Goal: Task Accomplishment & Management: Use online tool/utility

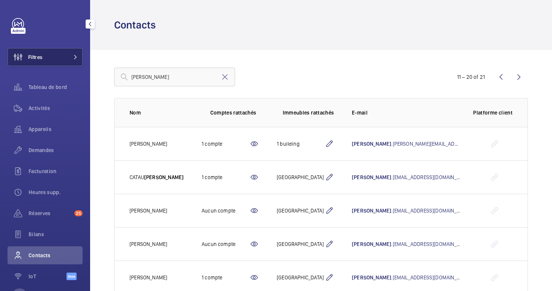
scroll to position [188, 0]
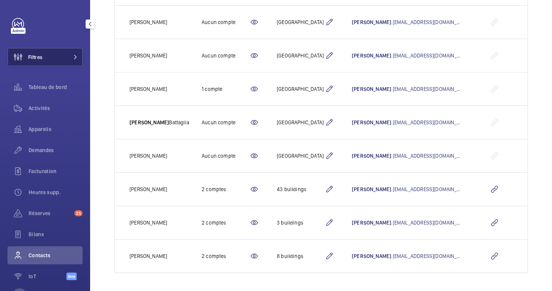
click at [56, 57] on button "Filtres" at bounding box center [45, 57] width 75 height 18
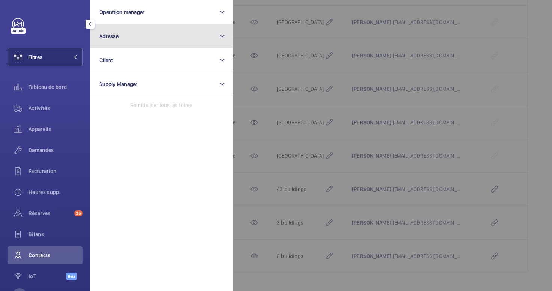
click at [128, 37] on button "Adresse" at bounding box center [161, 36] width 143 height 24
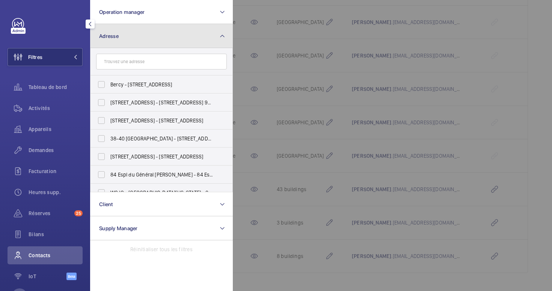
click at [125, 33] on button "Adresse" at bounding box center [161, 36] width 143 height 24
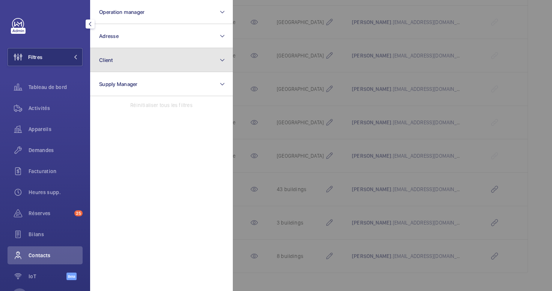
click at [124, 57] on button "Client" at bounding box center [161, 60] width 143 height 24
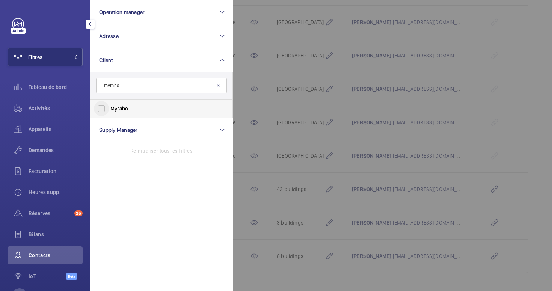
type input "myrabo"
click at [99, 107] on input "Myrabo" at bounding box center [101, 108] width 15 height 15
checkbox input "true"
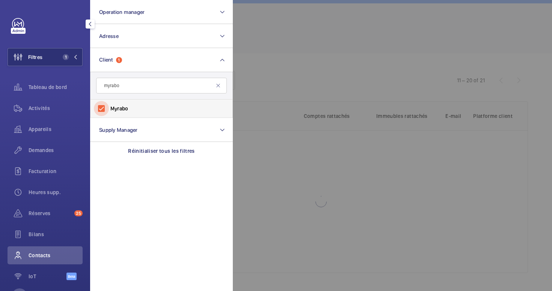
scroll to position [21, 0]
click at [393, 54] on div at bounding box center [509, 145] width 552 height 291
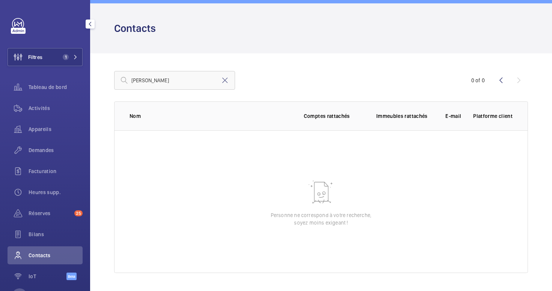
click at [29, 254] on span "Contacts" at bounding box center [56, 255] width 54 height 8
click at [35, 237] on span "Bilans" at bounding box center [56, 234] width 54 height 8
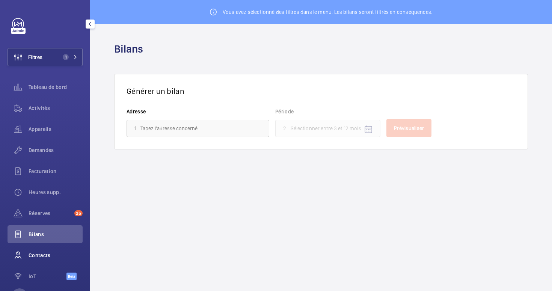
click at [41, 251] on div "Contacts" at bounding box center [45, 255] width 75 height 18
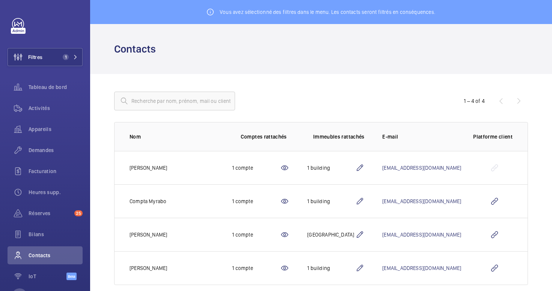
scroll to position [12, 0]
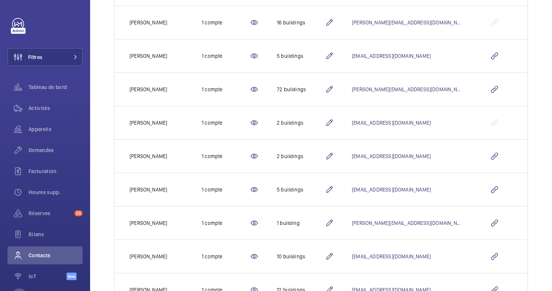
scroll to position [154, 0]
click at [45, 64] on button "Filtres" at bounding box center [45, 57] width 75 height 18
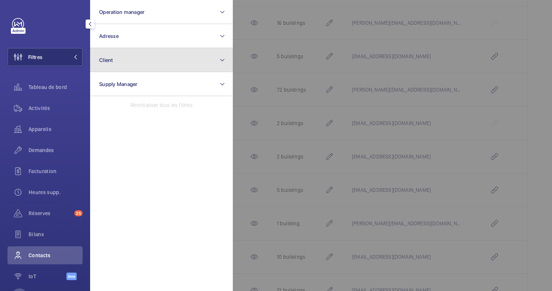
click at [129, 60] on button "Client" at bounding box center [161, 60] width 143 height 24
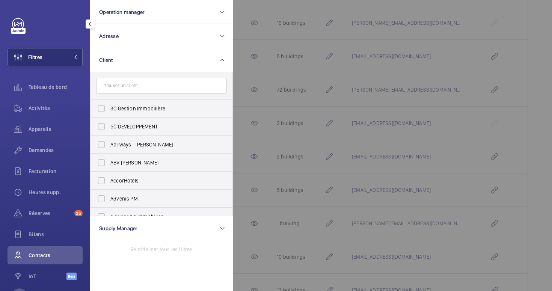
click at [156, 80] on input "text" at bounding box center [161, 86] width 131 height 16
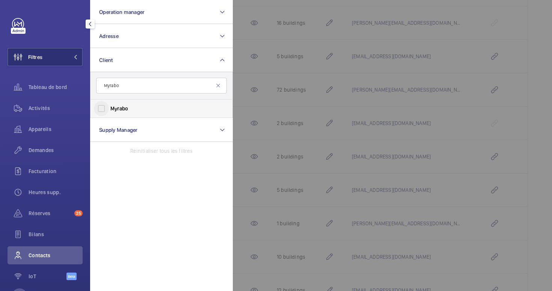
type input "Myrabo"
click at [100, 110] on input "Myrabo" at bounding box center [101, 108] width 15 height 15
checkbox input "true"
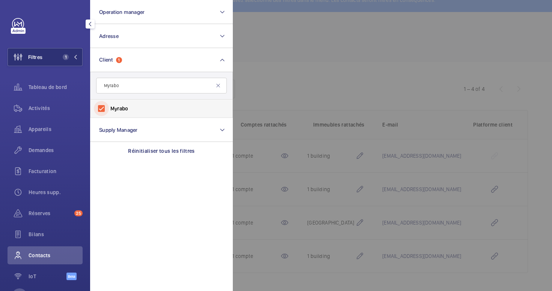
scroll to position [12, 0]
click at [326, 39] on div at bounding box center [509, 145] width 552 height 291
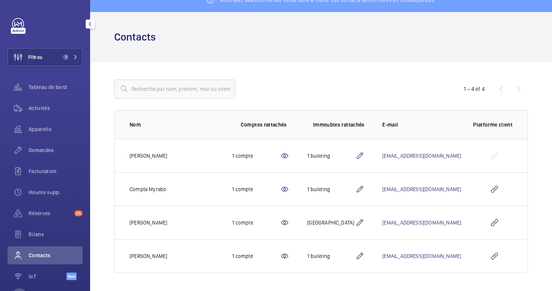
scroll to position [0, 0]
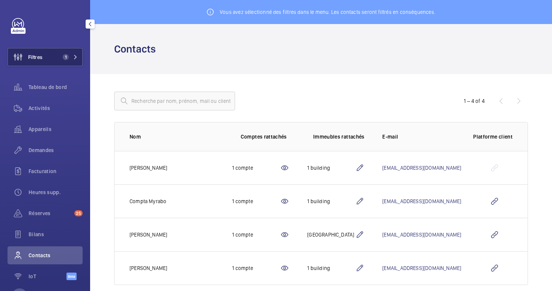
click at [54, 58] on button "Filtres 1" at bounding box center [45, 57] width 75 height 18
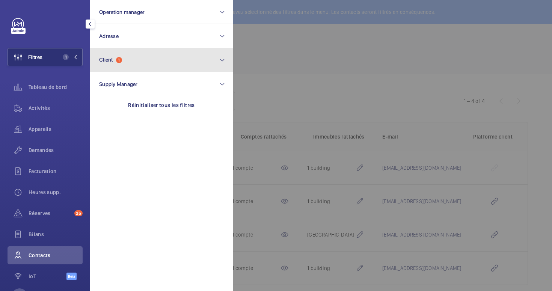
click at [149, 61] on button "Client 1" at bounding box center [161, 60] width 143 height 24
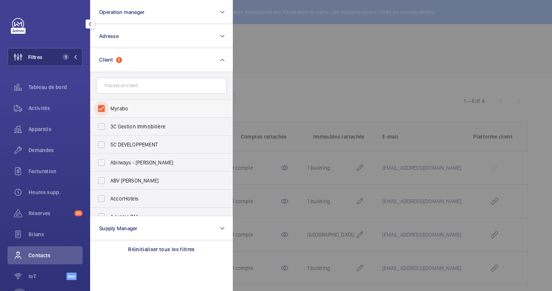
click at [103, 108] on input "Myrabo" at bounding box center [101, 108] width 15 height 15
checkbox input "false"
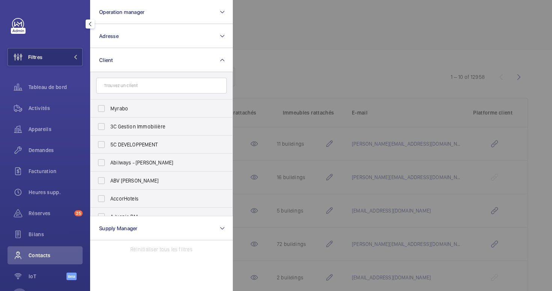
click at [267, 53] on div at bounding box center [509, 145] width 552 height 291
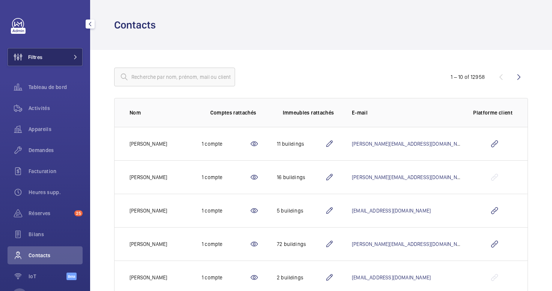
click at [46, 59] on button "Filtres" at bounding box center [45, 57] width 75 height 18
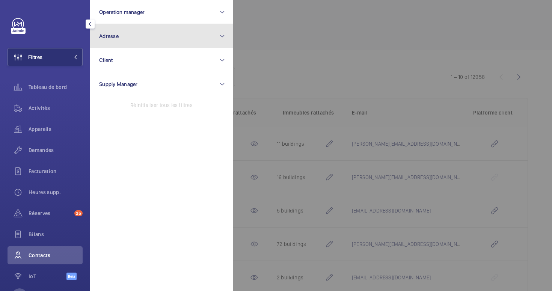
click at [121, 39] on button "Adresse" at bounding box center [161, 36] width 143 height 24
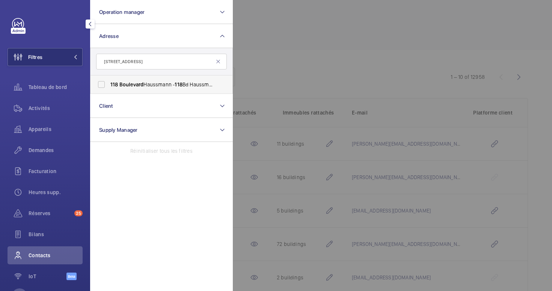
type input "118 boulevard"
click at [112, 85] on span "118" at bounding box center [114, 84] width 8 height 6
click at [109, 85] on input "118 Boulevard Haussmann - 118 Bd Haussmann, 75008 PARIS, PARIS 75008" at bounding box center [101, 84] width 15 height 15
checkbox input "true"
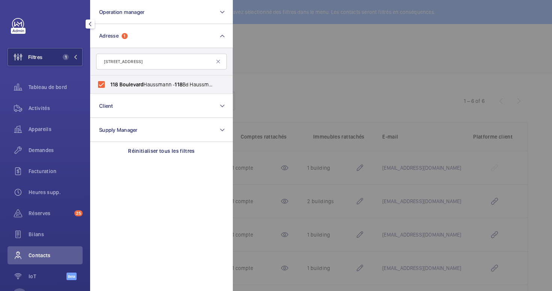
click at [276, 68] on div at bounding box center [509, 145] width 552 height 291
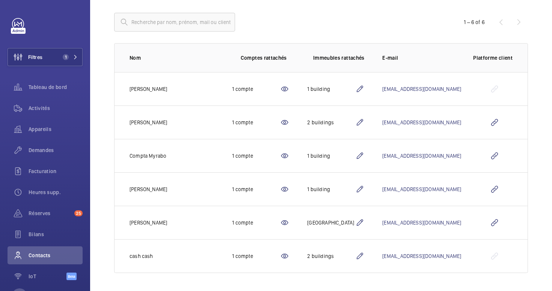
scroll to position [77, 0]
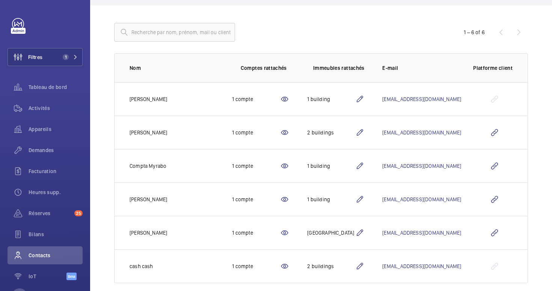
scroll to position [68, 0]
click at [280, 266] on mat-icon at bounding box center [284, 266] width 9 height 9
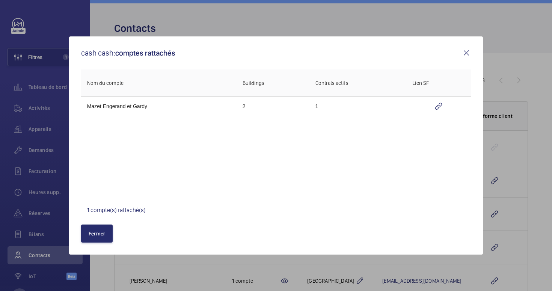
scroll to position [68, 0]
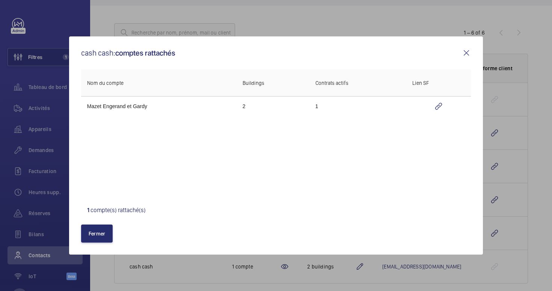
click at [466, 53] on mat-icon at bounding box center [466, 52] width 9 height 9
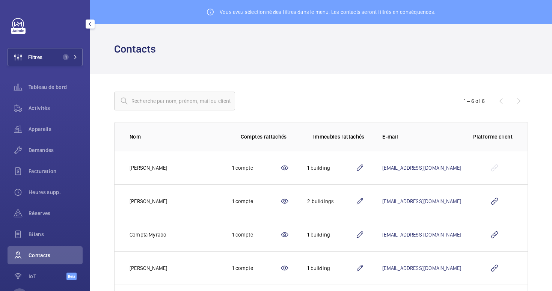
click at [41, 56] on span "Filtres" at bounding box center [35, 57] width 14 height 8
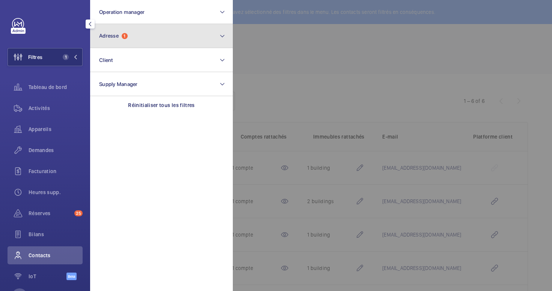
click at [127, 35] on span "1" at bounding box center [125, 36] width 6 height 6
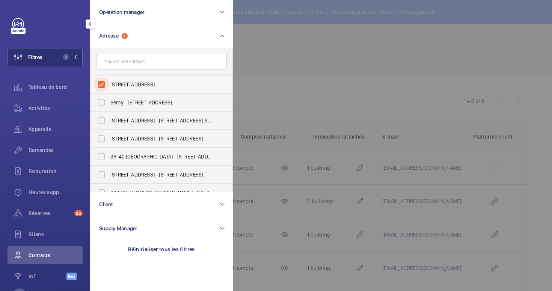
click at [103, 81] on input "118 Boulevard Haussmann - 118 Bd Haussmann, 75008 PARIS, PARIS 75008" at bounding box center [101, 84] width 15 height 15
checkbox input "false"
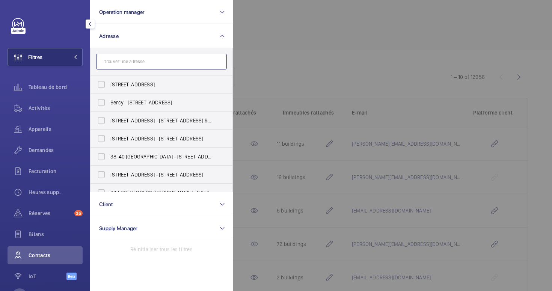
click at [123, 59] on input "text" at bounding box center [161, 62] width 131 height 16
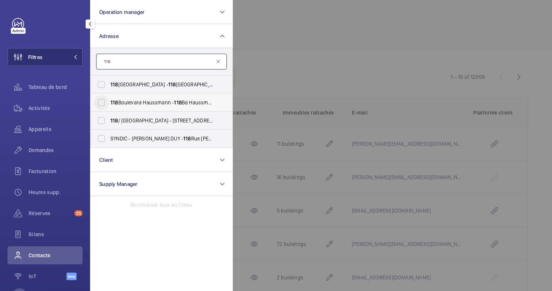
type input "118"
click at [106, 104] on input "118 Boulevard Haussmann - 118 Bd Haussmann, 75008 PARIS, PARIS 75008" at bounding box center [101, 102] width 15 height 15
checkbox input "true"
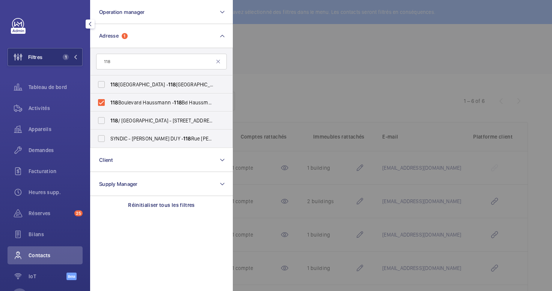
click at [308, 84] on div at bounding box center [509, 145] width 552 height 291
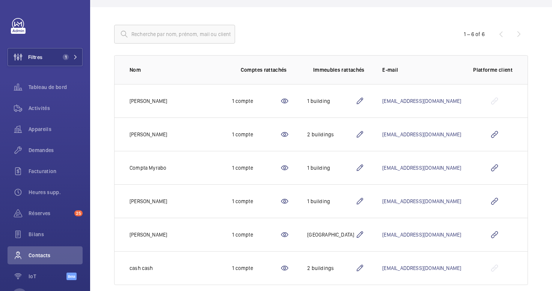
scroll to position [79, 0]
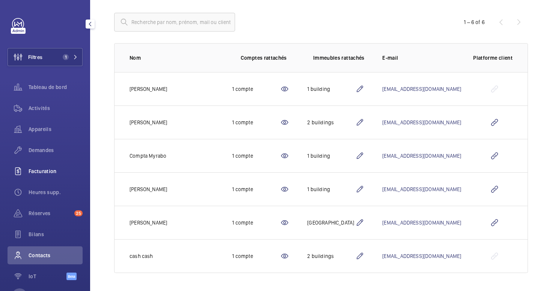
click at [41, 168] on span "Facturation" at bounding box center [56, 171] width 54 height 8
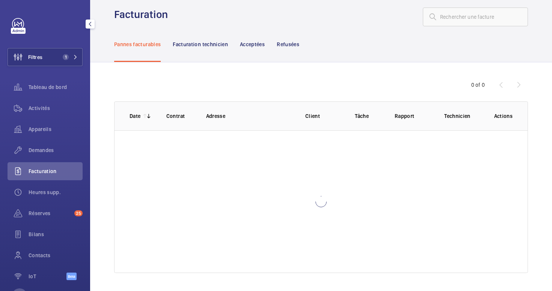
scroll to position [6, 0]
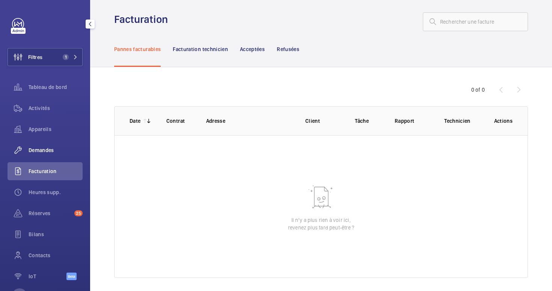
click at [41, 147] on span "Demandes" at bounding box center [56, 150] width 54 height 8
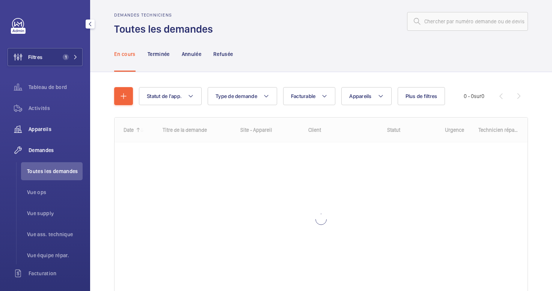
click at [42, 131] on span "Appareils" at bounding box center [56, 129] width 54 height 8
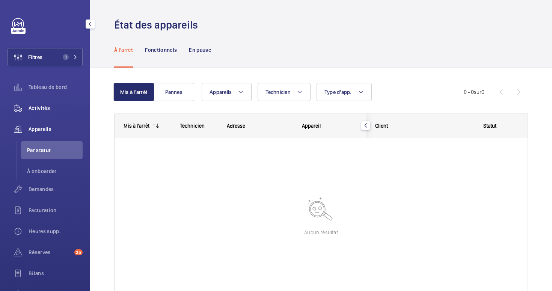
click at [42, 113] on div "Activités" at bounding box center [45, 108] width 75 height 18
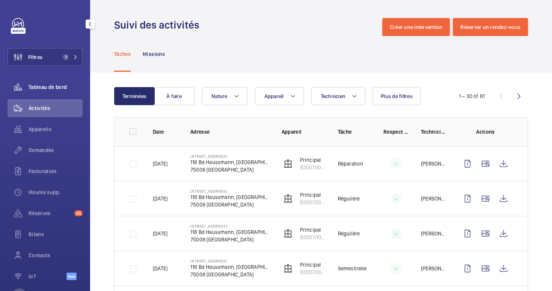
click at [51, 90] on span "Tableau de bord" at bounding box center [56, 87] width 54 height 8
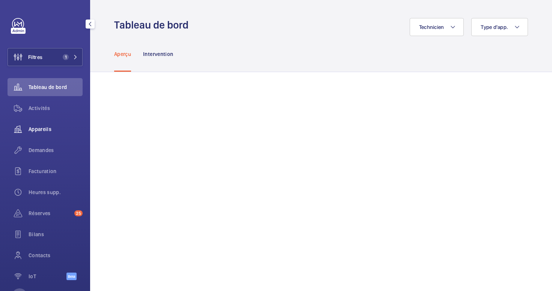
click at [24, 129] on wm-front-icon-button at bounding box center [18, 129] width 21 height 18
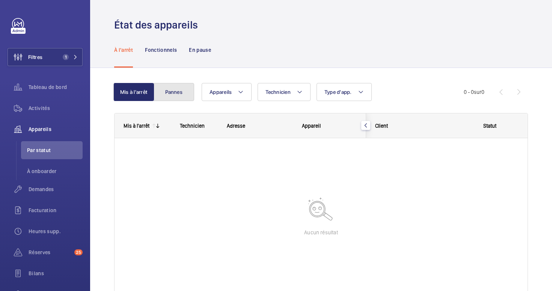
click at [173, 95] on button "Pannes" at bounding box center [173, 92] width 41 height 18
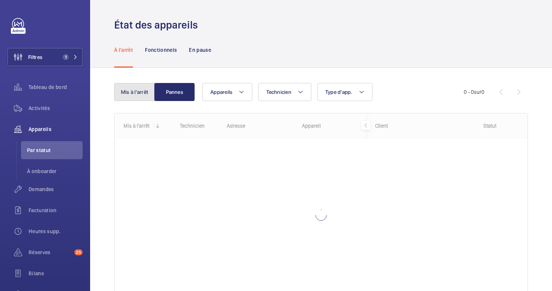
click at [133, 94] on button "Mis à l'arrêt" at bounding box center [134, 92] width 41 height 18
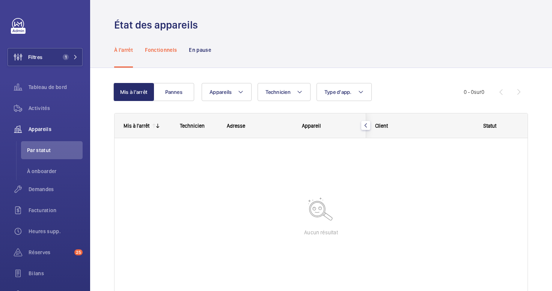
click at [158, 50] on p "Fonctionnels" at bounding box center [161, 50] width 32 height 8
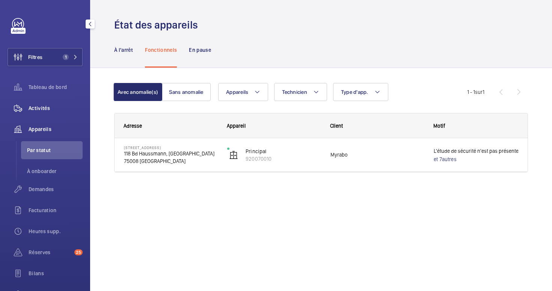
click at [42, 106] on span "Activités" at bounding box center [56, 108] width 54 height 8
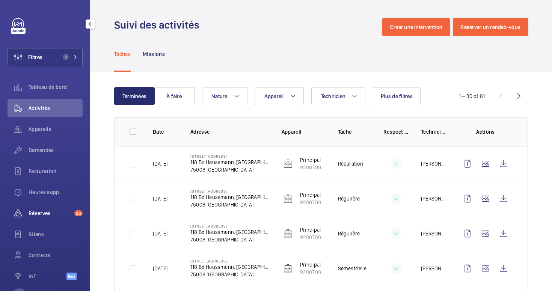
click at [40, 218] on div "Réserves 25" at bounding box center [45, 213] width 75 height 18
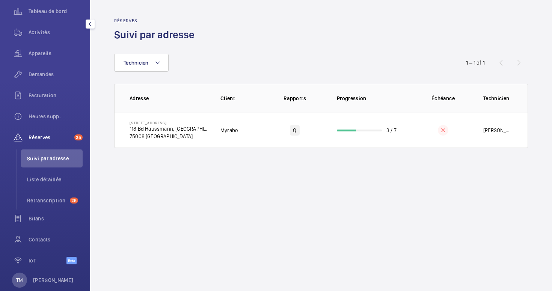
scroll to position [90, 0]
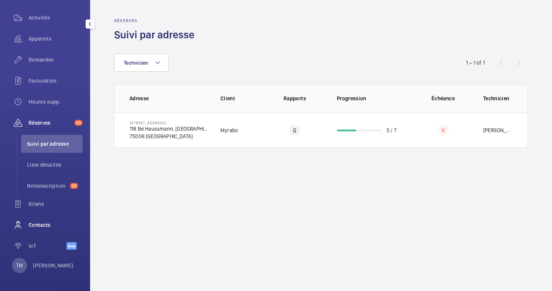
click at [54, 227] on span "Contacts" at bounding box center [56, 225] width 54 height 8
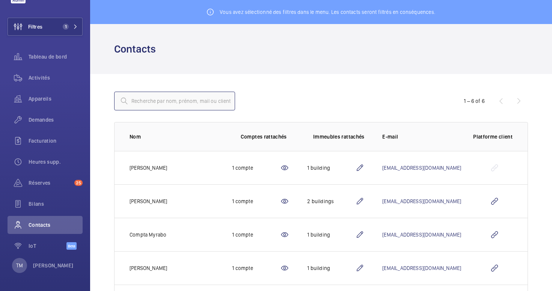
click at [168, 100] on input "text" at bounding box center [174, 101] width 121 height 19
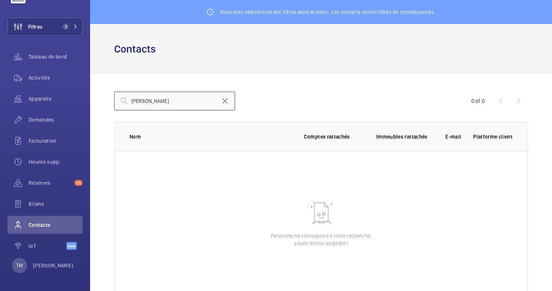
type input "laurent raina"
click at [221, 103] on mat-icon at bounding box center [224, 100] width 9 height 9
click at [50, 32] on button "Filtres 1" at bounding box center [45, 27] width 75 height 18
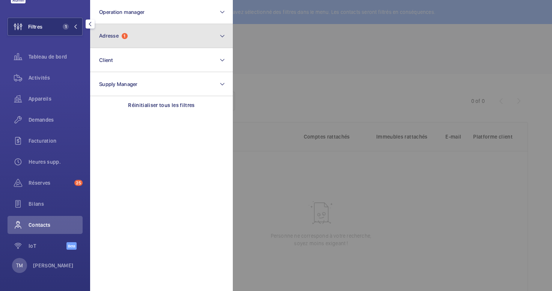
click at [126, 38] on span "1" at bounding box center [125, 36] width 6 height 6
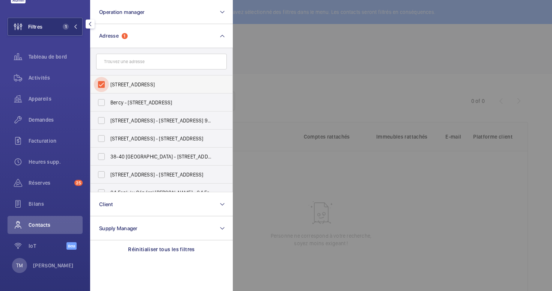
click at [100, 88] on input "118 Boulevard Haussmann - 118 Bd Haussmann, 75008 PARIS, PARIS 75008" at bounding box center [101, 84] width 15 height 15
checkbox input "false"
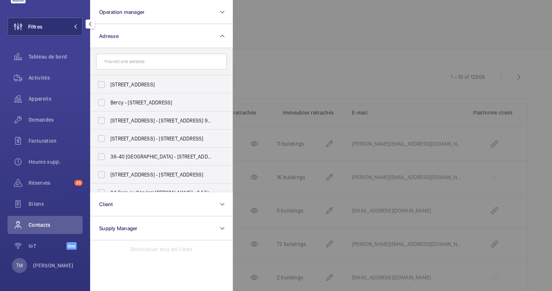
click at [291, 45] on div at bounding box center [509, 145] width 552 height 291
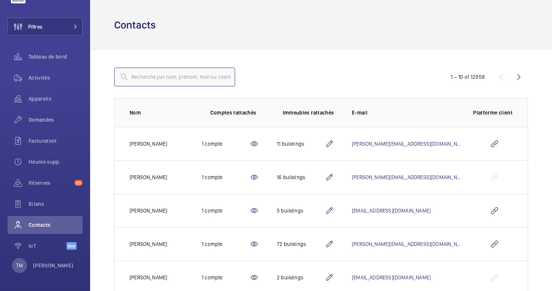
click at [144, 79] on input "text" at bounding box center [174, 77] width 121 height 19
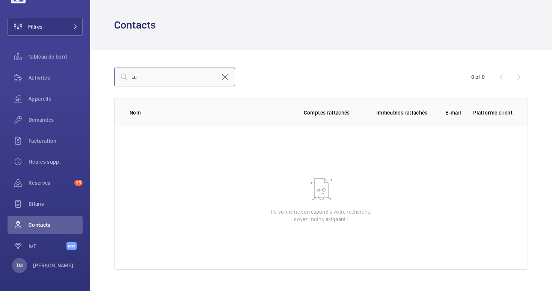
type input "L"
type input "R"
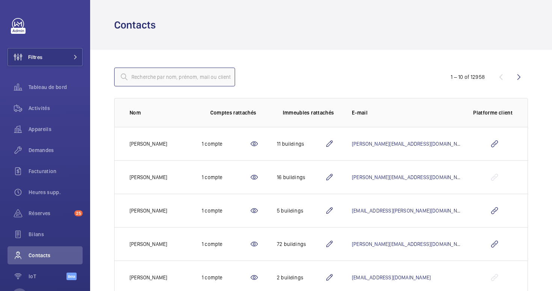
click at [160, 76] on input "text" at bounding box center [174, 77] width 121 height 19
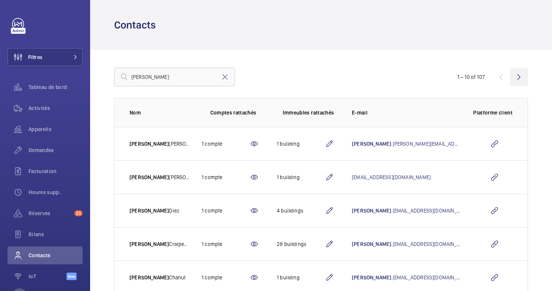
click at [514, 78] on wm-front-icon-button at bounding box center [519, 77] width 18 height 18
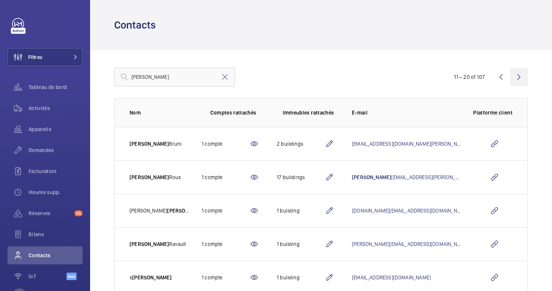
click at [516, 71] on wm-front-icon-button at bounding box center [519, 77] width 18 height 18
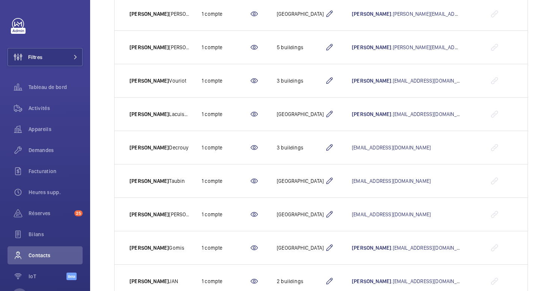
scroll to position [37, 0]
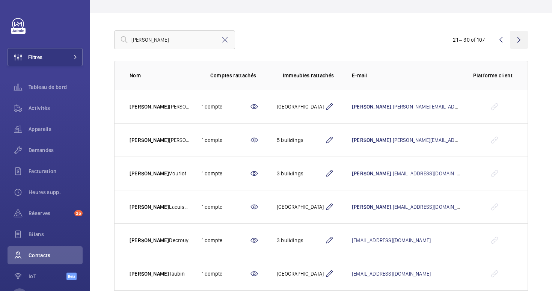
click at [514, 42] on wm-front-icon-button at bounding box center [519, 40] width 18 height 18
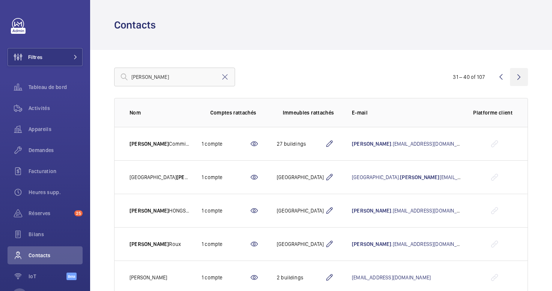
click at [517, 72] on wm-front-icon-button at bounding box center [519, 77] width 18 height 18
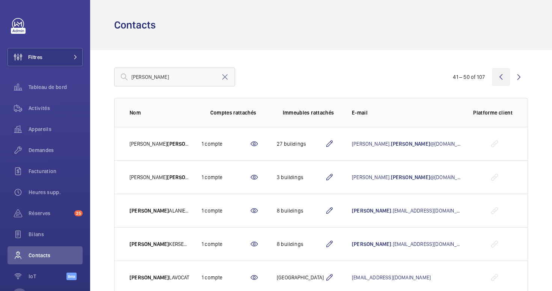
click at [509, 77] on wm-front-icon-button at bounding box center [501, 77] width 18 height 18
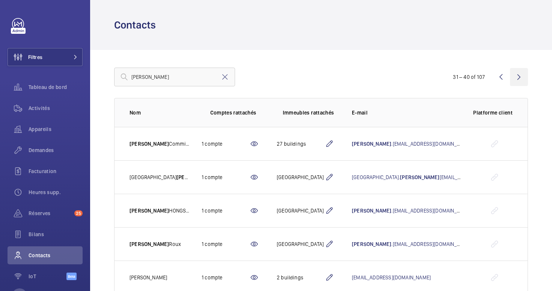
click at [514, 77] on wm-front-icon-button at bounding box center [519, 77] width 18 height 18
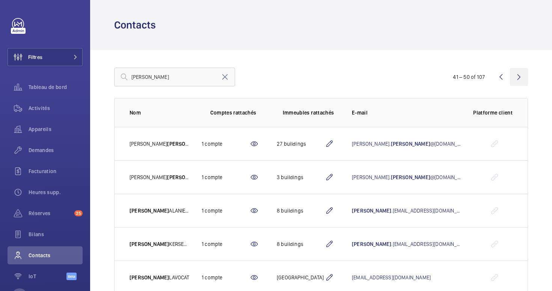
click at [514, 77] on wm-front-icon-button at bounding box center [519, 77] width 18 height 18
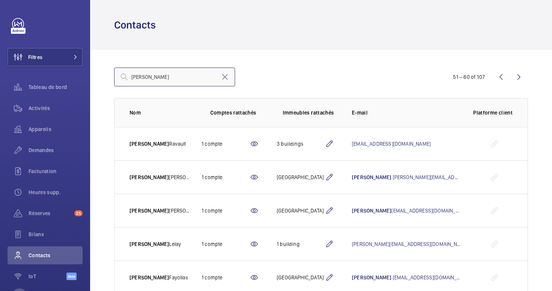
click at [192, 72] on input "Laurent" at bounding box center [174, 77] width 121 height 19
click at [187, 71] on input "Laurent" at bounding box center [174, 77] width 121 height 19
click at [169, 76] on input "Laurent" at bounding box center [174, 77] width 121 height 19
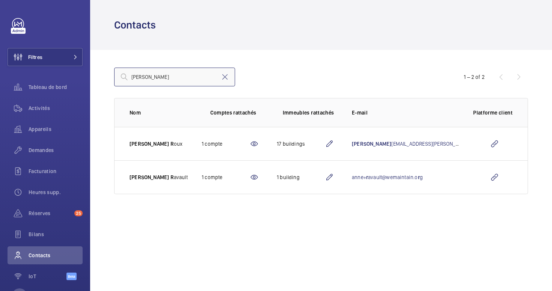
click at [131, 77] on input "Laurent R" at bounding box center [174, 77] width 121 height 19
click at [161, 75] on input "Laurent R" at bounding box center [174, 77] width 121 height 19
click at [185, 77] on input "Laurent R" at bounding box center [174, 77] width 121 height 19
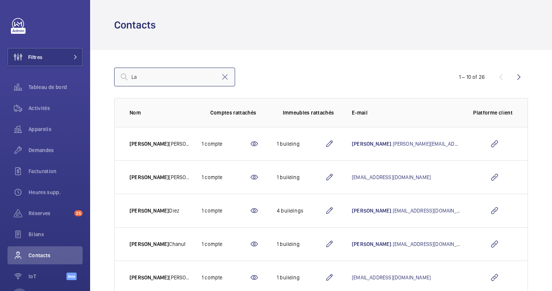
type input "L"
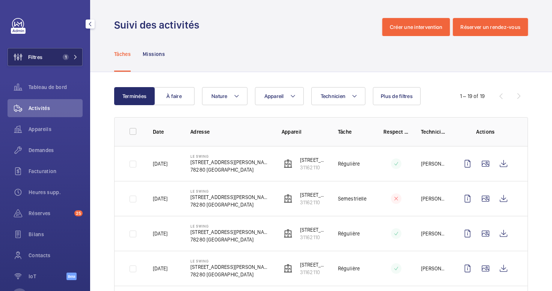
click at [40, 53] on span "Filtres" at bounding box center [25, 57] width 35 height 18
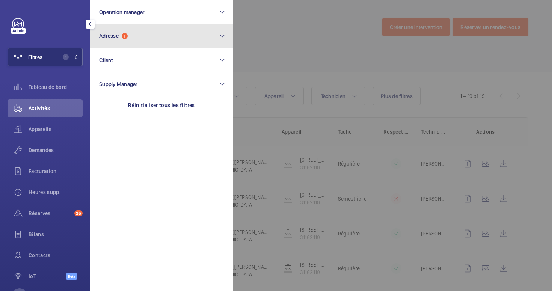
click at [152, 36] on button "Adresse 1" at bounding box center [161, 36] width 143 height 24
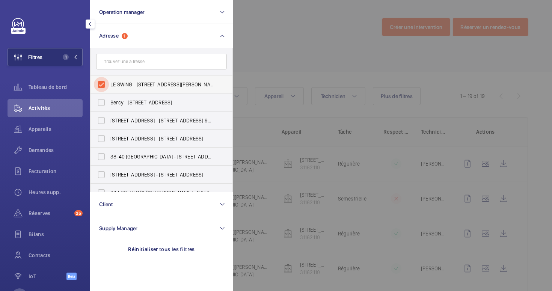
click at [102, 85] on input "LE SWING - [STREET_ADDRESS][PERSON_NAME]" at bounding box center [101, 84] width 15 height 15
checkbox input "false"
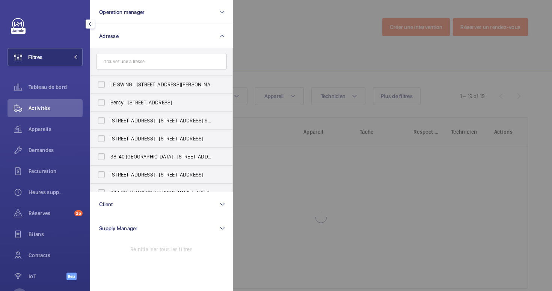
click at [266, 35] on div at bounding box center [509, 145] width 552 height 291
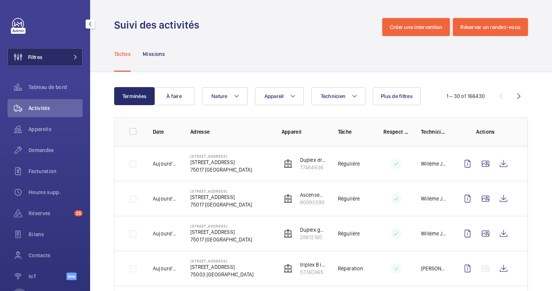
click at [68, 62] on button "Filtres" at bounding box center [45, 57] width 75 height 18
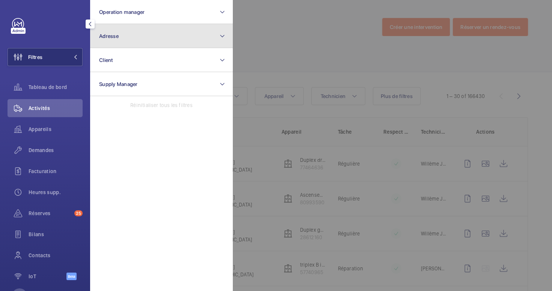
click at [147, 42] on button "Adresse" at bounding box center [161, 36] width 143 height 24
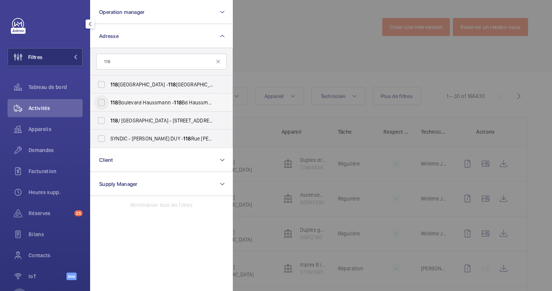
type input "118"
click at [106, 103] on input "118 Boulevard Haussmann - 118 Bd Haussmann, 75008 PARIS, PARIS 75008" at bounding box center [101, 102] width 15 height 15
checkbox input "true"
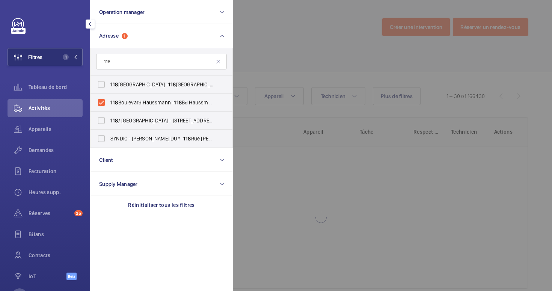
click at [310, 36] on div at bounding box center [509, 145] width 552 height 291
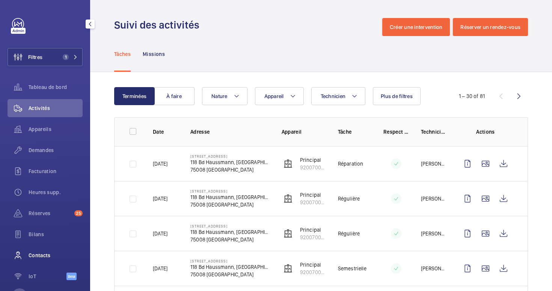
click at [41, 250] on div "Contacts" at bounding box center [45, 255] width 75 height 18
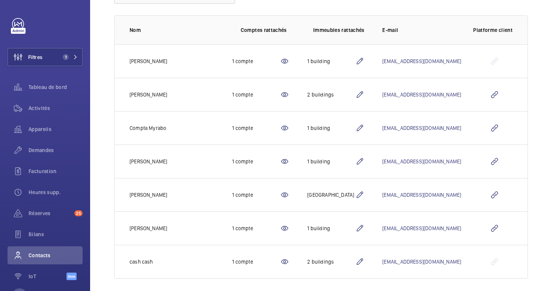
scroll to position [112, 0]
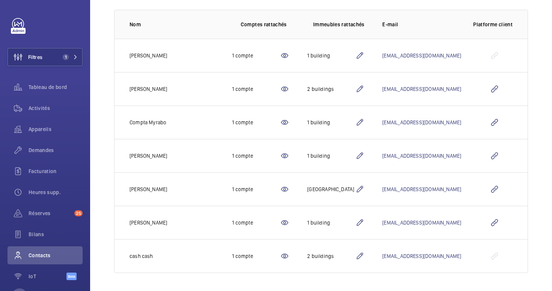
click at [280, 222] on mat-icon at bounding box center [284, 222] width 9 height 9
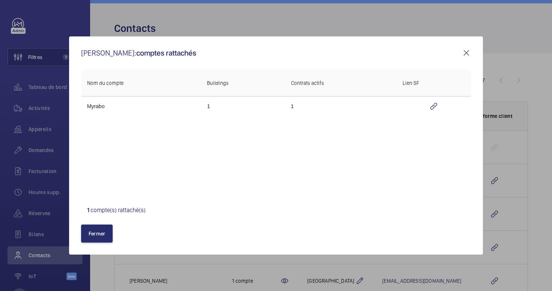
scroll to position [112, 0]
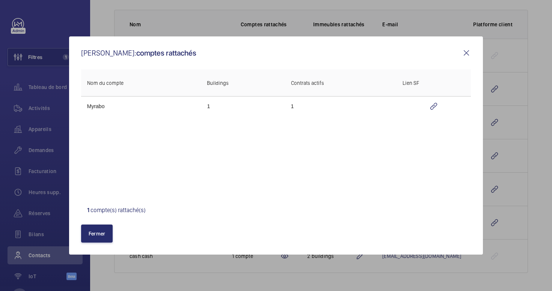
click at [463, 50] on mat-icon at bounding box center [466, 52] width 9 height 9
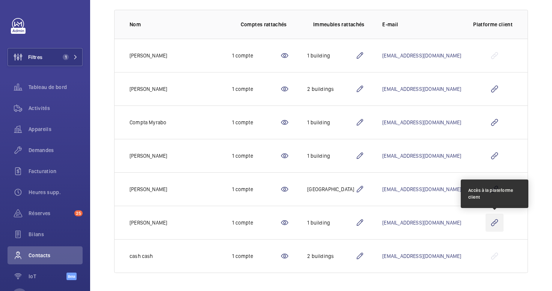
click at [492, 220] on wm-front-icon-button at bounding box center [494, 223] width 18 height 18
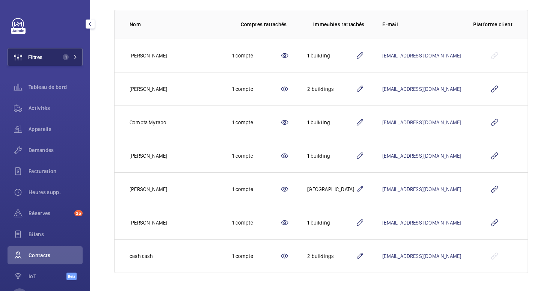
click at [52, 57] on button "Filtres 1" at bounding box center [45, 57] width 75 height 18
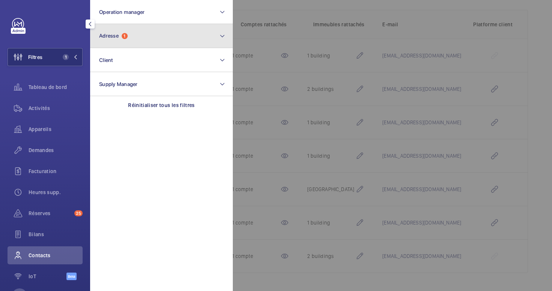
click at [165, 38] on button "Adresse 1" at bounding box center [161, 36] width 143 height 24
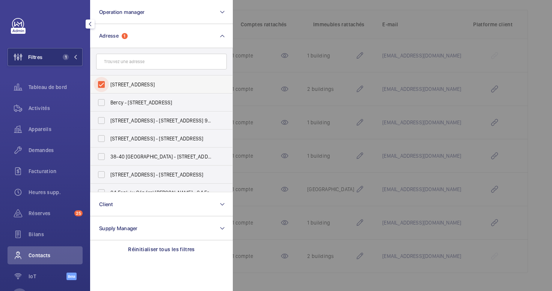
click at [103, 84] on input "118 Boulevard Haussmann - 118 Bd Haussmann, 75008 PARIS, PARIS 75008" at bounding box center [101, 84] width 15 height 15
checkbox input "false"
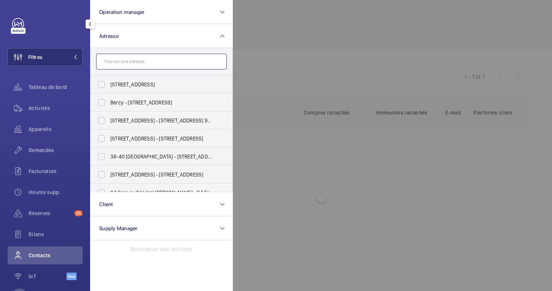
click at [118, 57] on input "text" at bounding box center [161, 62] width 131 height 16
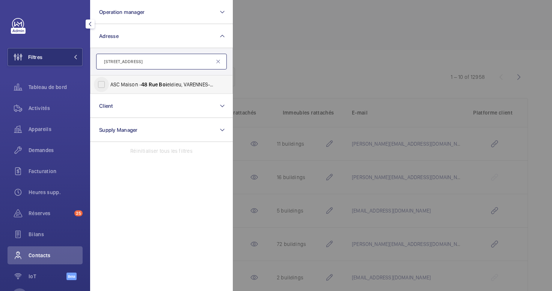
type input "48 rue boi"
click at [103, 86] on input "ASC Maison - 48 Rue Boi eldieu, VARENNES-JARCY 91 48 0" at bounding box center [101, 84] width 15 height 15
checkbox input "true"
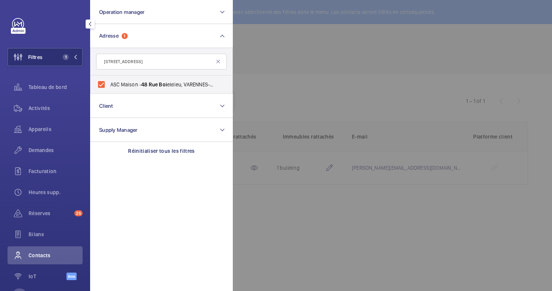
click at [251, 52] on div at bounding box center [509, 145] width 552 height 291
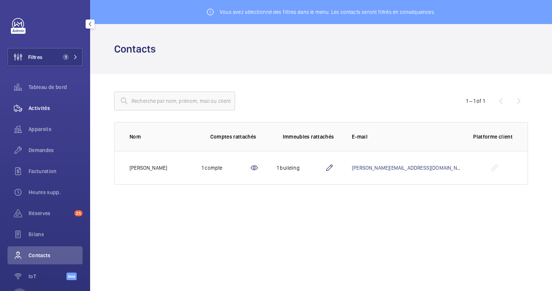
click at [44, 108] on span "Activités" at bounding box center [56, 108] width 54 height 8
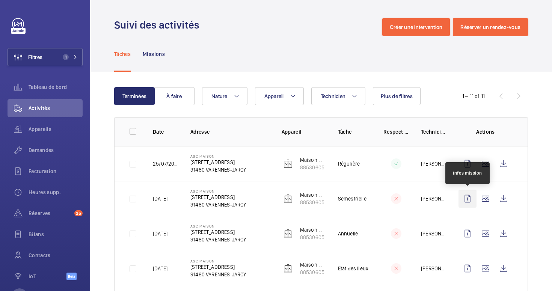
click at [467, 198] on wm-front-icon-button at bounding box center [467, 198] width 18 height 18
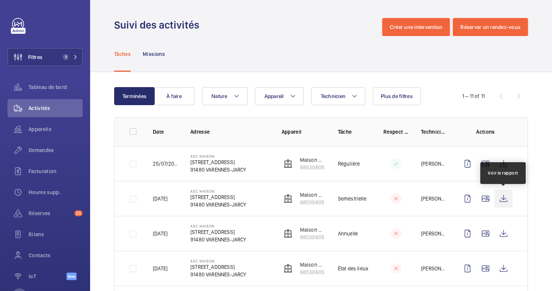
click at [502, 203] on wm-front-icon-button at bounding box center [503, 198] width 18 height 18
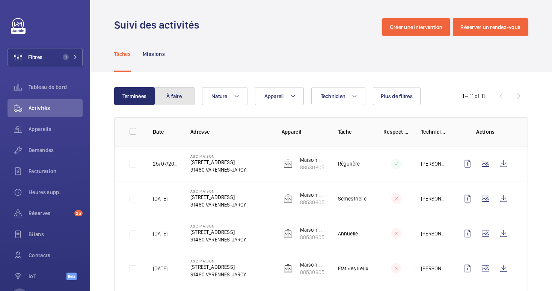
click at [178, 98] on button "À faire" at bounding box center [174, 96] width 41 height 18
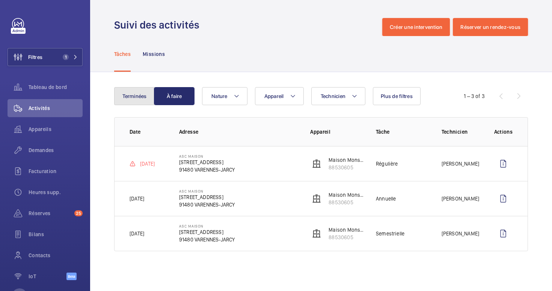
click at [124, 95] on button "Terminées" at bounding box center [134, 96] width 41 height 18
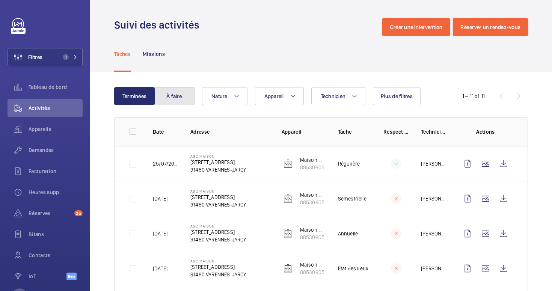
click at [163, 90] on button "À faire" at bounding box center [174, 96] width 41 height 18
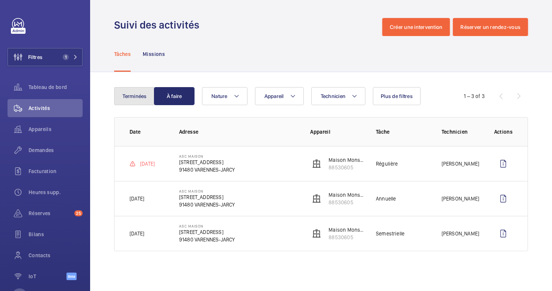
click at [140, 95] on button "Terminées" at bounding box center [134, 96] width 41 height 18
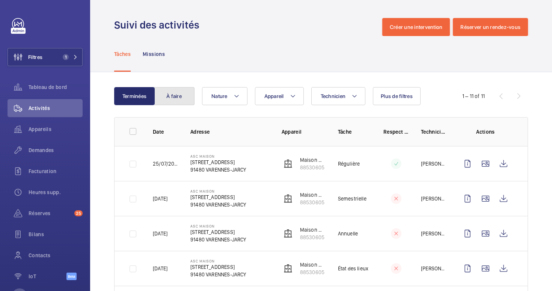
click at [161, 96] on button "À faire" at bounding box center [174, 96] width 41 height 18
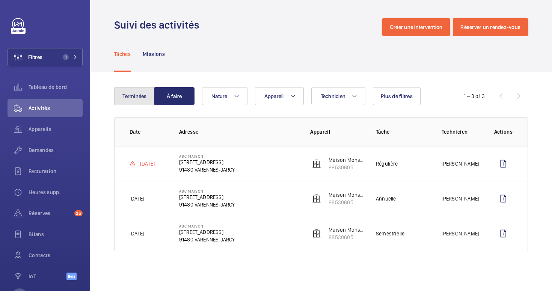
click at [132, 89] on button "Terminées" at bounding box center [134, 96] width 41 height 18
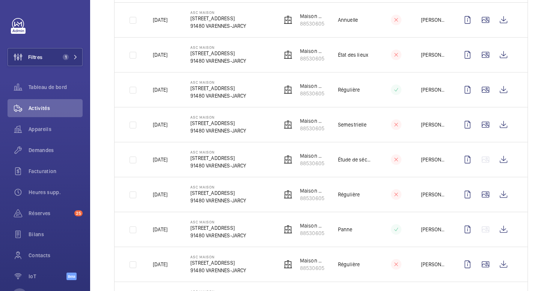
scroll to position [180, 0]
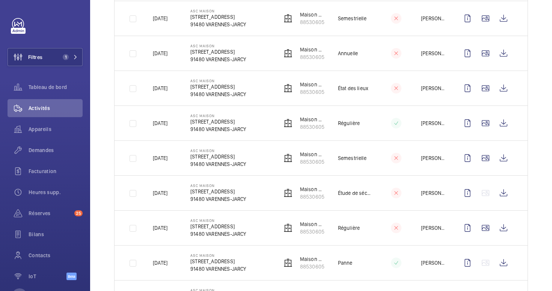
click at [164, 230] on p "27/02/2024" at bounding box center [160, 228] width 15 height 8
click at [474, 230] on wm-front-icon-button at bounding box center [467, 228] width 18 height 18
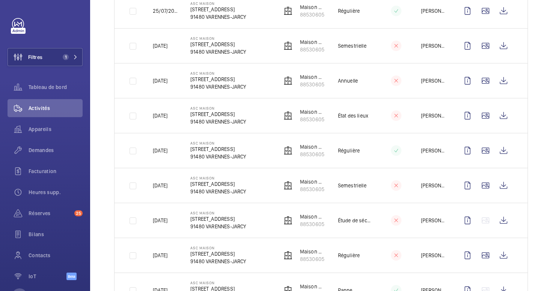
scroll to position [153, 0]
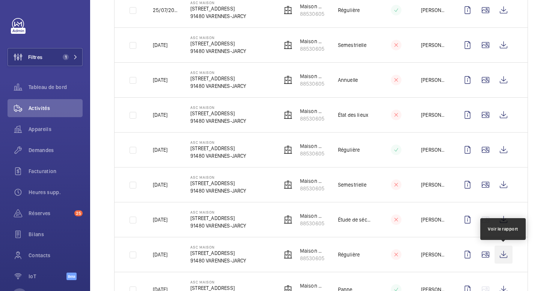
click at [501, 251] on wm-front-icon-button at bounding box center [503, 254] width 18 height 18
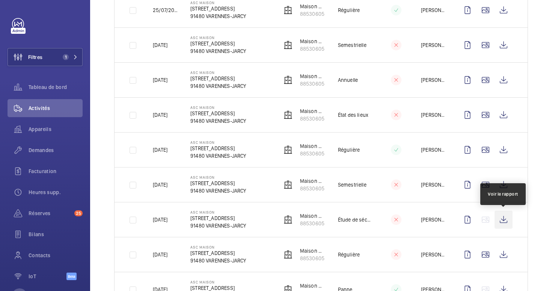
click at [505, 218] on wm-front-icon-button at bounding box center [503, 220] width 18 height 18
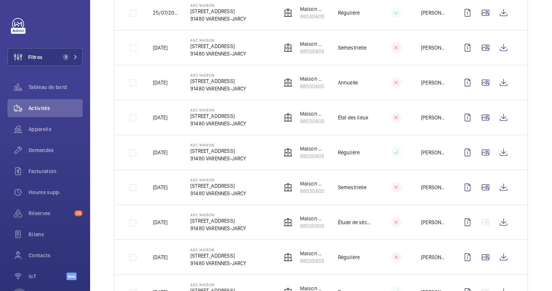
scroll to position [150, 0]
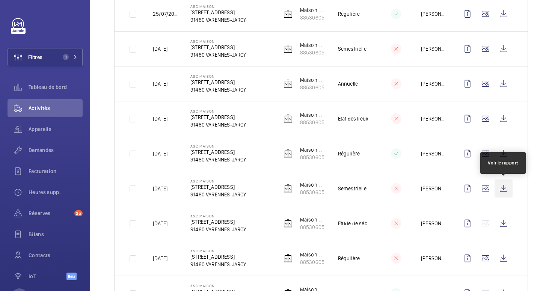
click at [501, 188] on wm-front-icon-button at bounding box center [503, 188] width 18 height 18
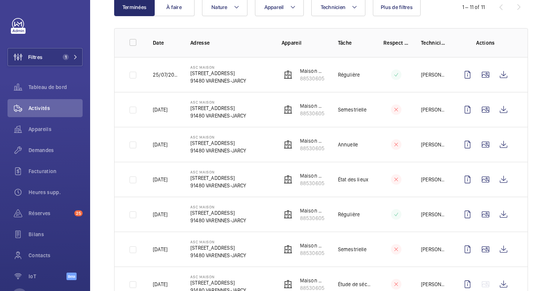
scroll to position [83, 0]
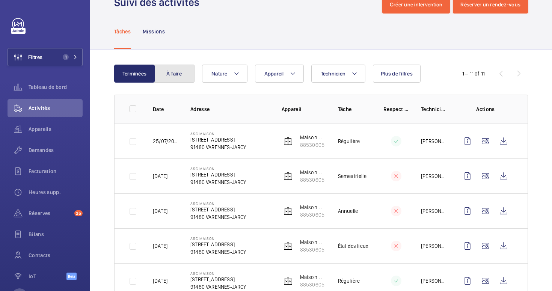
click at [171, 68] on button "À faire" at bounding box center [174, 74] width 41 height 18
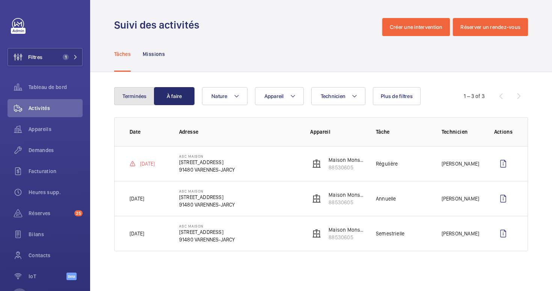
click at [132, 104] on button "Terminées" at bounding box center [134, 96] width 41 height 18
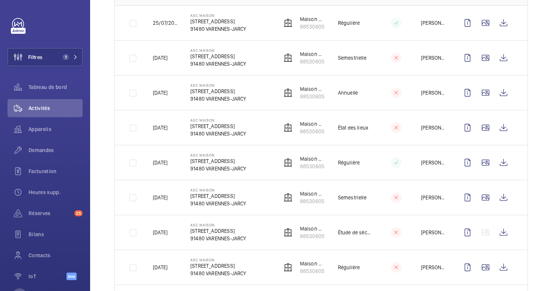
scroll to position [136, 0]
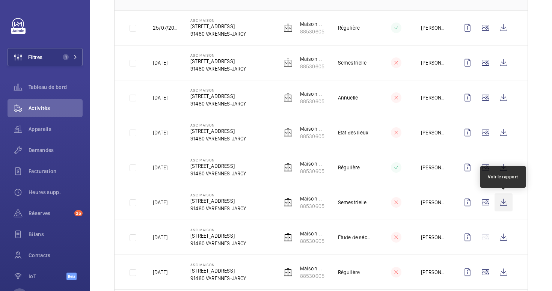
click at [501, 201] on wm-front-icon-button at bounding box center [503, 202] width 18 height 18
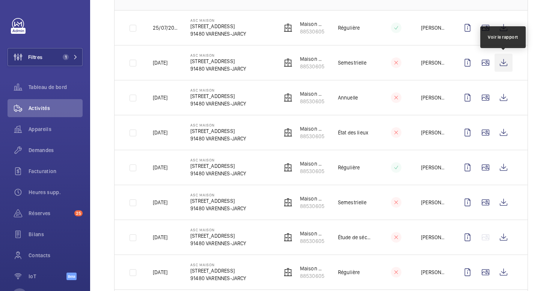
click at [504, 67] on wm-front-icon-button at bounding box center [503, 63] width 18 height 18
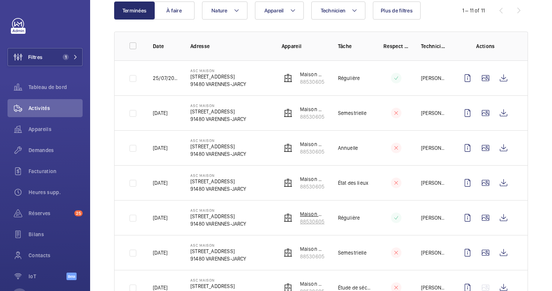
scroll to position [84, 0]
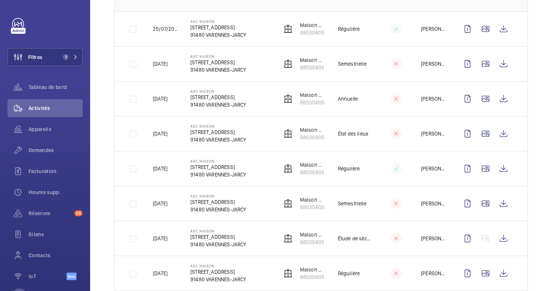
scroll to position [134, 0]
click at [506, 237] on wm-front-icon-button at bounding box center [503, 239] width 18 height 18
click at [502, 202] on wm-front-icon-button at bounding box center [503, 204] width 18 height 18
click at [508, 203] on wm-front-icon-button at bounding box center [503, 204] width 18 height 18
click at [504, 240] on wm-front-icon-button at bounding box center [503, 239] width 18 height 18
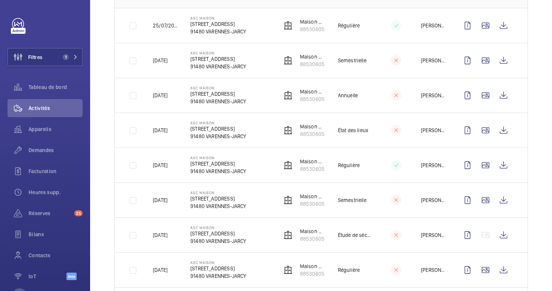
scroll to position [137, 0]
click at [465, 167] on wm-front-icon-button at bounding box center [467, 166] width 18 height 18
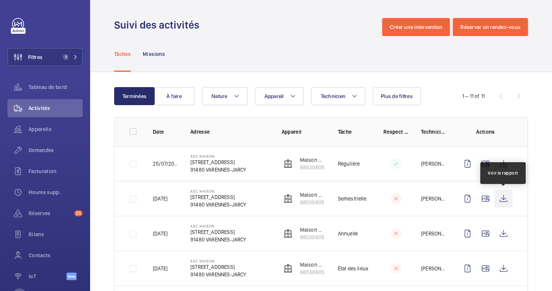
click at [502, 202] on wm-front-icon-button at bounding box center [503, 198] width 18 height 18
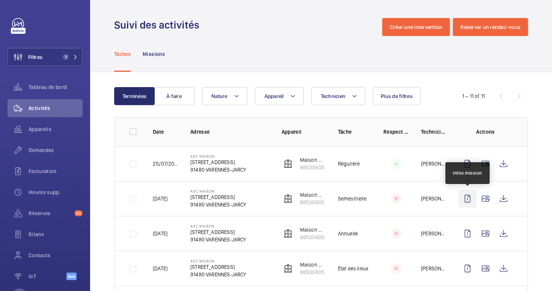
click at [471, 198] on wm-front-icon-button at bounding box center [467, 198] width 18 height 18
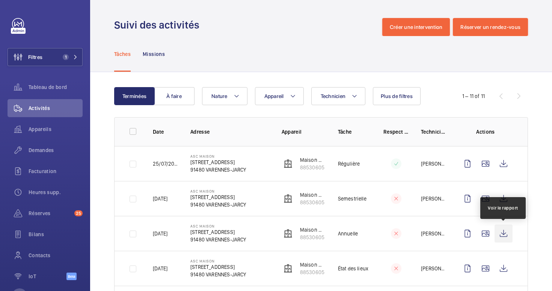
click at [503, 235] on wm-front-icon-button at bounding box center [503, 233] width 18 height 18
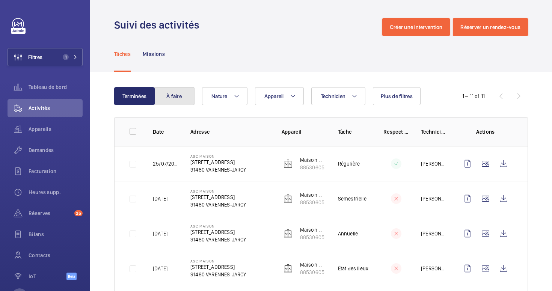
click at [176, 92] on button "À faire" at bounding box center [174, 96] width 41 height 18
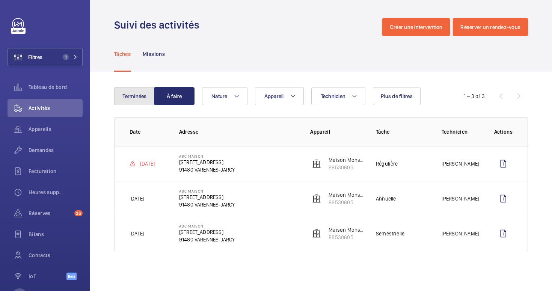
click at [132, 101] on button "Terminées" at bounding box center [134, 96] width 41 height 18
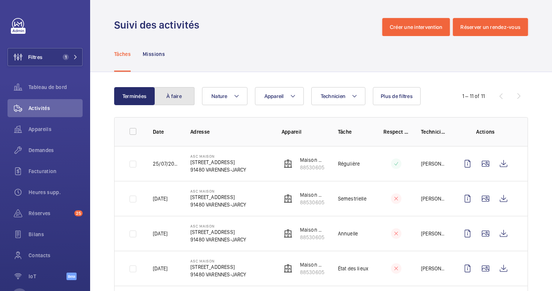
click at [167, 92] on button "À faire" at bounding box center [174, 96] width 41 height 18
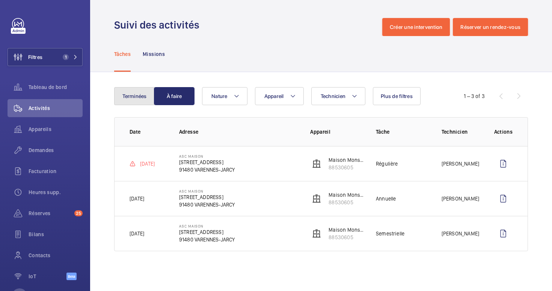
click at [137, 92] on button "Terminées" at bounding box center [134, 96] width 41 height 18
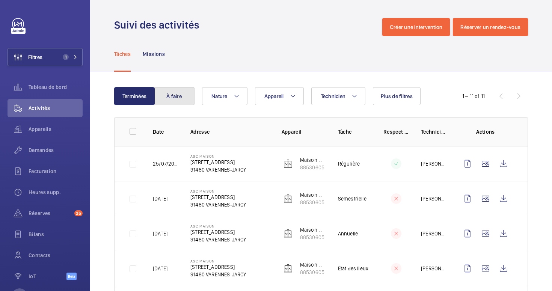
click at [175, 94] on button "À faire" at bounding box center [174, 96] width 41 height 18
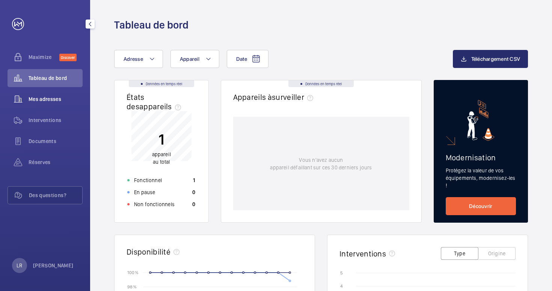
click at [20, 100] on wm-front-icon-button at bounding box center [18, 99] width 21 height 18
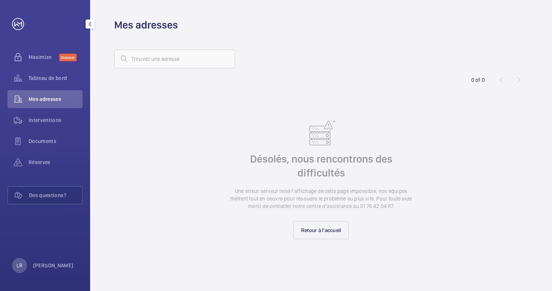
click at [20, 100] on wm-front-icon-button at bounding box center [18, 99] width 21 height 18
click at [39, 79] on span "Tableau de bord" at bounding box center [56, 78] width 54 height 8
